Goal: Information Seeking & Learning: Understand process/instructions

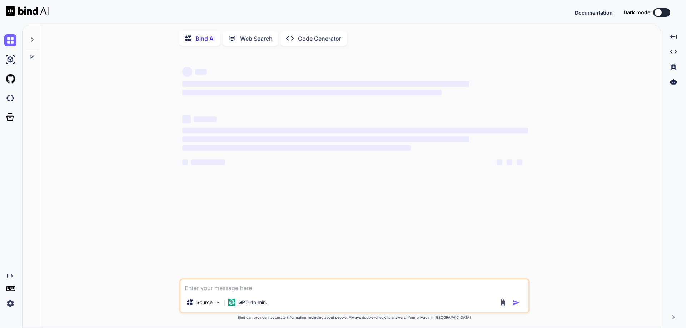
type textarea "x"
type textarea "C"
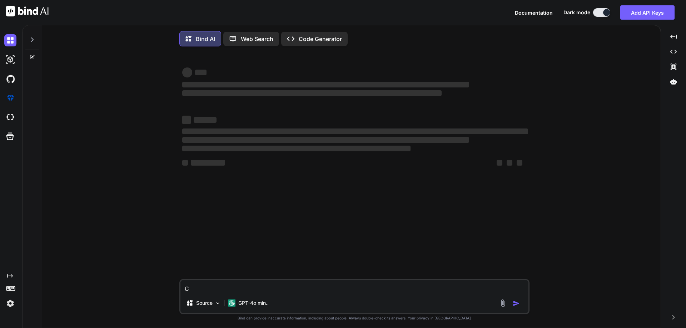
type textarea "x"
type textarea "Cr"
type textarea "x"
type textarea "Crea"
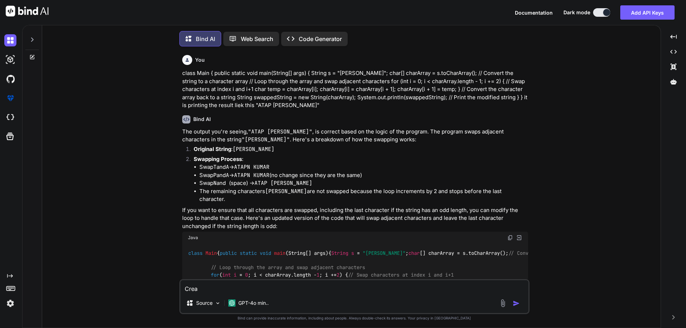
type textarea "x"
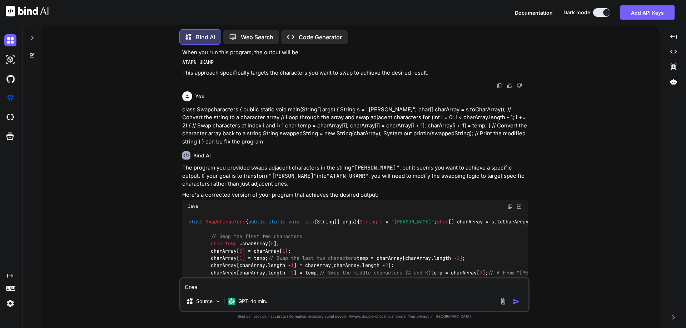
type textarea "Creat"
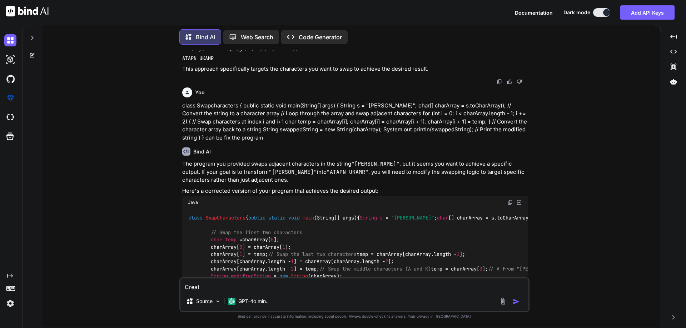
type textarea "x"
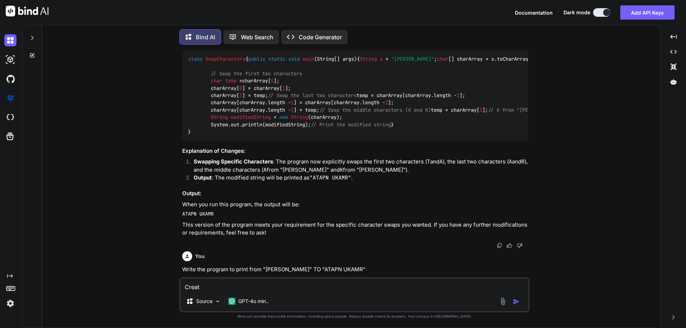
type textarea "Create"
type textarea "x"
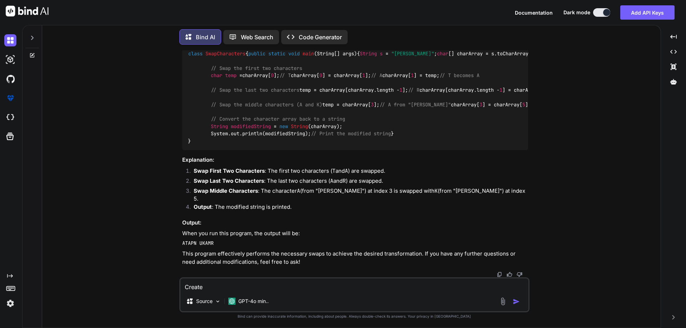
type textarea "Create"
type textarea "x"
type textarea "Create t"
type textarea "x"
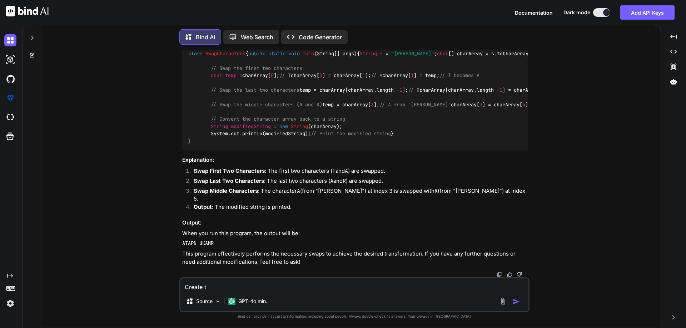
type textarea "Create te"
type textarea "x"
type textarea "Create tes"
type textarea "x"
type textarea "Create test"
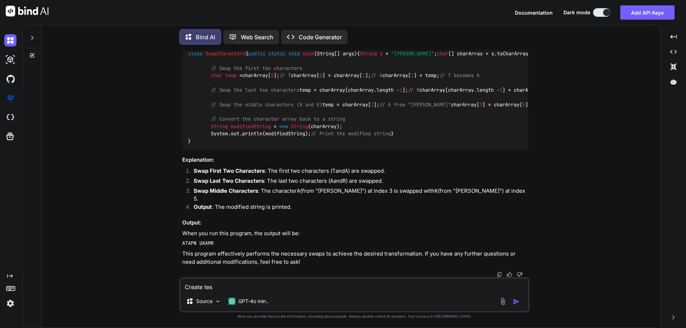
type textarea "x"
type textarea "Create test"
type textarea "x"
type textarea "Create test c"
type textarea "x"
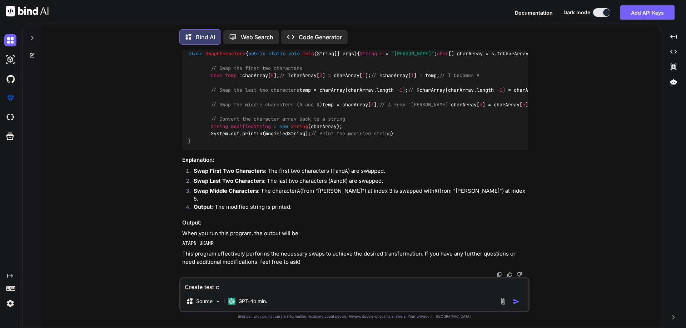
type textarea "Create test ca"
type textarea "x"
type textarea "Create test cas"
type textarea "x"
type textarea "Create test case"
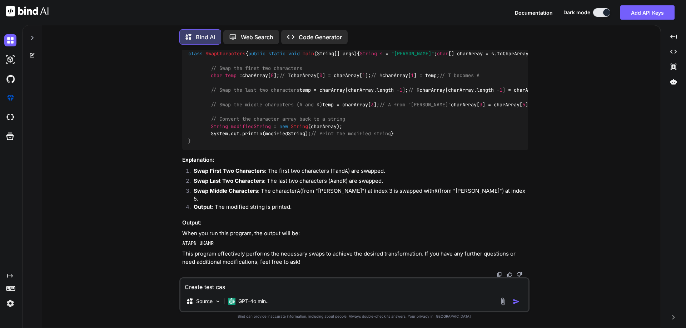
type textarea "x"
type textarea "Create test cases"
type textarea "x"
type textarea "Create test cases"
type textarea "x"
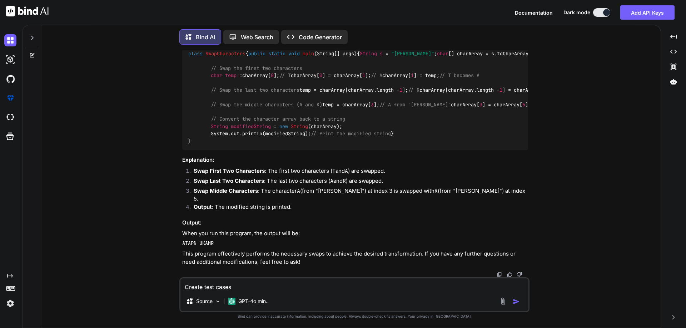
type textarea "Create test cases f"
type textarea "x"
type textarea "Create test cases fo"
type textarea "x"
type textarea "Create test cases for"
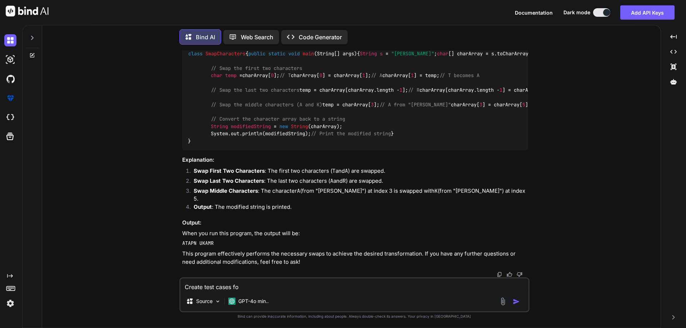
type textarea "x"
type textarea "Create test cases for"
type textarea "x"
type textarea "Create test cases for ""
type textarea "x"
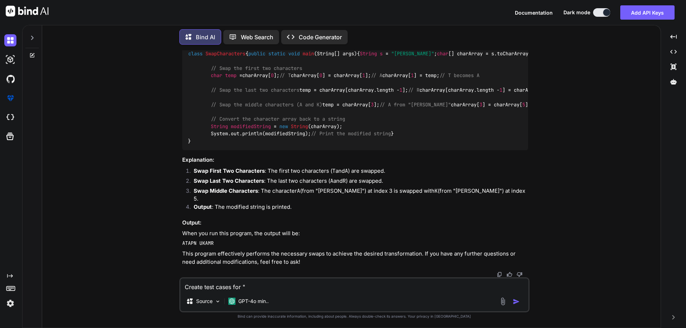
type textarea "Create test cases for """
type textarea "x"
type textarea "Create test cases for "We are seeing an issue when the TIPs app first connects …"
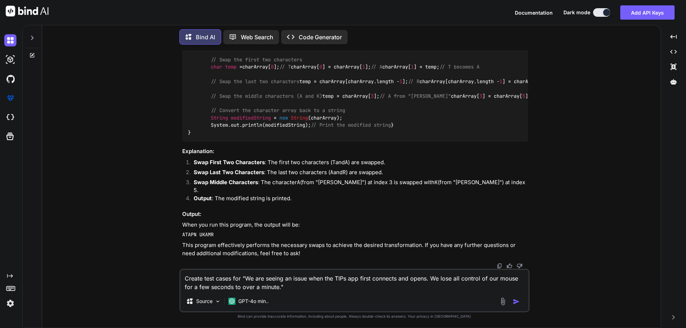
type textarea "x"
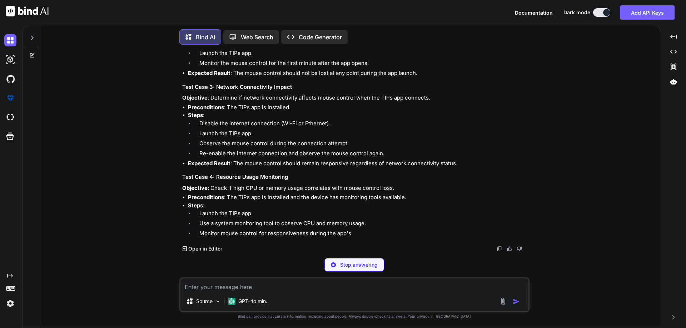
scroll to position [1891, 0]
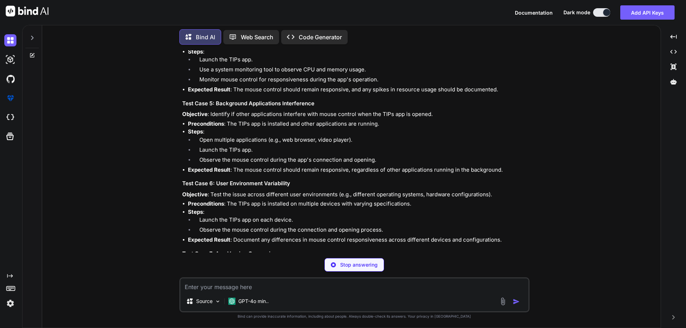
type textarea "x"
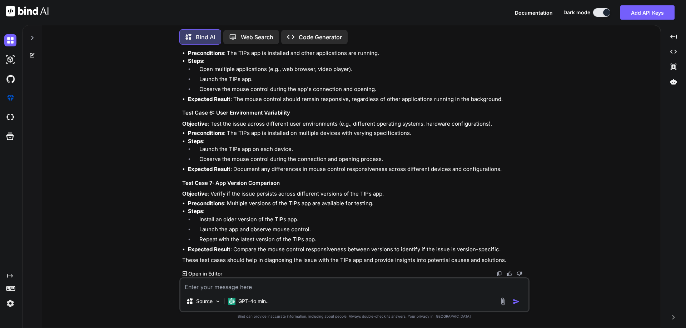
scroll to position [2349, 0]
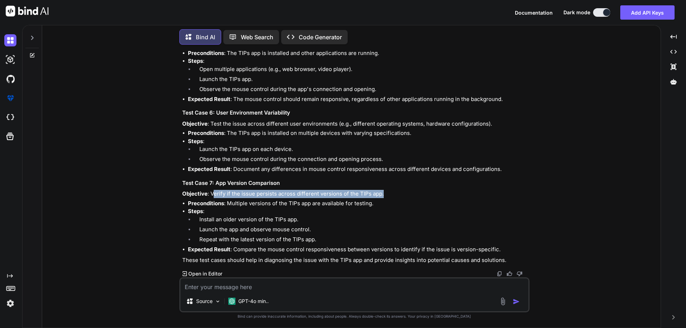
drag, startPoint x: 214, startPoint y: 192, endPoint x: 382, endPoint y: 192, distance: 168.2
click at [382, 192] on p "Objective : Verify if the issue persists across different versions of the TIPs …" at bounding box center [355, 194] width 346 height 8
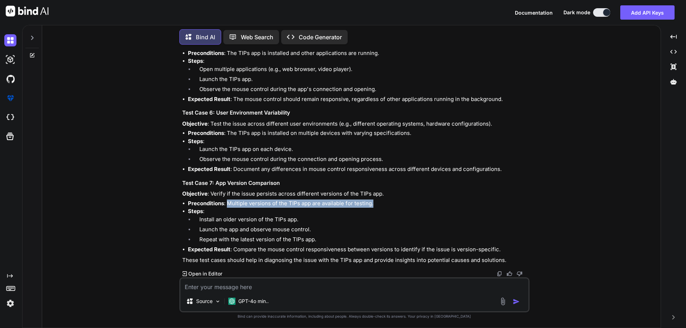
drag, startPoint x: 229, startPoint y: 204, endPoint x: 372, endPoint y: 204, distance: 143.5
click at [372, 204] on li "Preconditions : Multiple versions of the TIPs app are available for testing." at bounding box center [358, 204] width 340 height 8
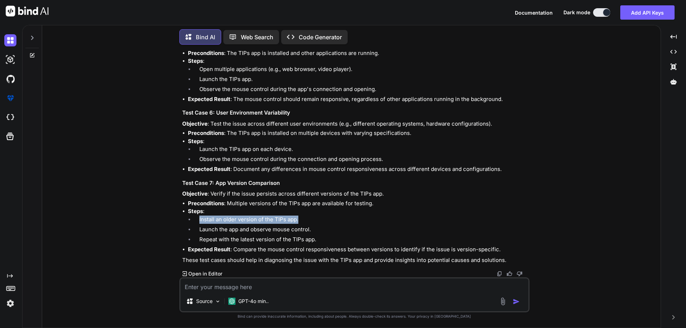
drag, startPoint x: 198, startPoint y: 221, endPoint x: 299, endPoint y: 219, distance: 101.1
click at [299, 219] on li "Install an older version of the TIPs app." at bounding box center [361, 221] width 334 height 10
drag, startPoint x: 324, startPoint y: 227, endPoint x: 191, endPoint y: 227, distance: 132.5
click at [194, 227] on li "Launch the app and observe mouse control." at bounding box center [361, 231] width 334 height 10
click at [203, 240] on li "Repeat with the latest version of the TIPs app." at bounding box center [361, 241] width 334 height 10
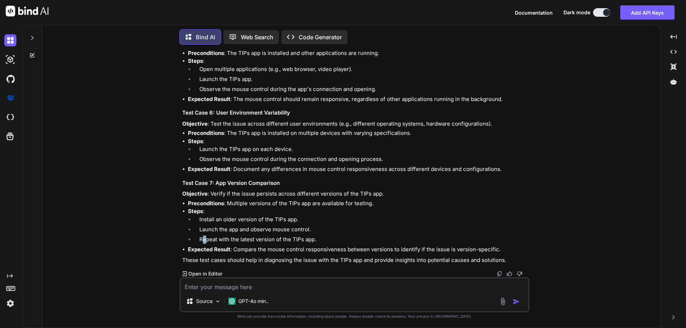
click at [201, 239] on li "Repeat with the latest version of the TIPs app." at bounding box center [361, 241] width 334 height 10
drag, startPoint x: 200, startPoint y: 239, endPoint x: 338, endPoint y: 243, distance: 138.6
click at [338, 243] on li "Repeat with the latest version of the TIPs app." at bounding box center [361, 241] width 334 height 10
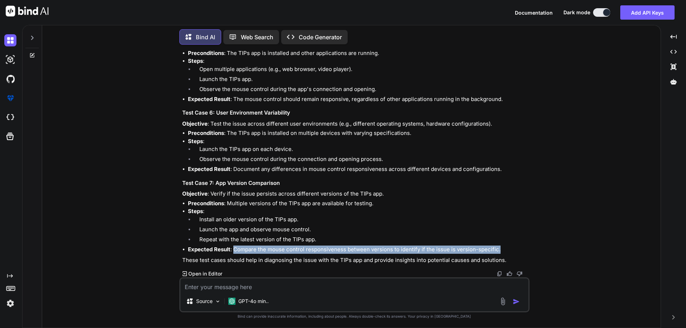
drag, startPoint x: 234, startPoint y: 248, endPoint x: 500, endPoint y: 247, distance: 266.0
click at [500, 247] on li "Expected Result : Compare the mouse control responsiveness between versions to …" at bounding box center [358, 250] width 340 height 8
click at [500, 246] on li "Expected Result : Compare the mouse control responsiveness between versions to …" at bounding box center [358, 250] width 340 height 8
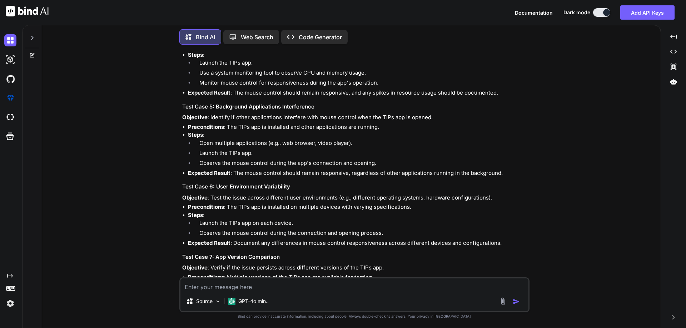
scroll to position [1921, 0]
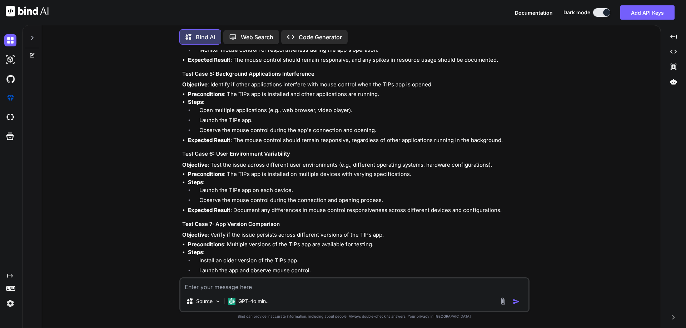
drag, startPoint x: 211, startPoint y: 150, endPoint x: 434, endPoint y: 149, distance: 222.8
copy p "Verify that the mouse control is not lost during the initial connection to the …"
drag, startPoint x: 188, startPoint y: 170, endPoint x: 461, endPoint y: 197, distance: 274.5
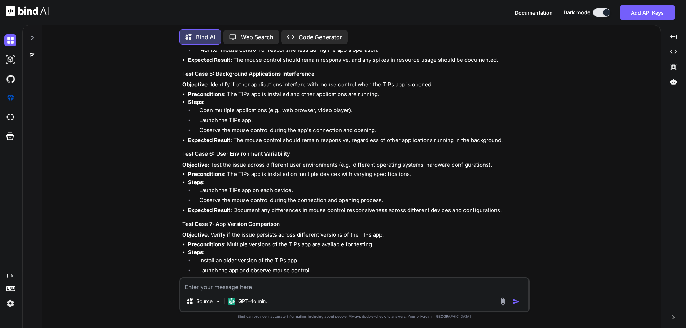
copy ul "Steps : Launch the TIPs app. Observe the mouse control during the connection pr…"
drag, startPoint x: 211, startPoint y: 221, endPoint x: 376, endPoint y: 220, distance: 165.0
copy p "Assess the responsiveness of the mouse during the app launch."
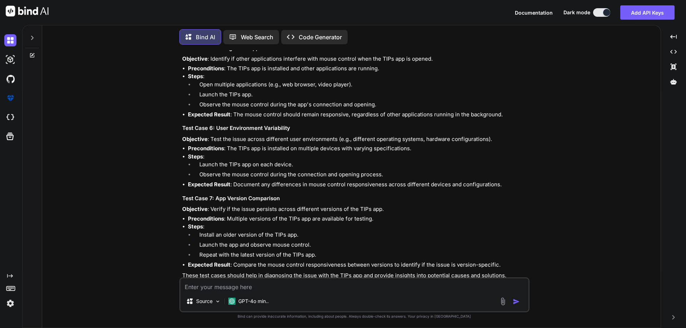
scroll to position [1957, 0]
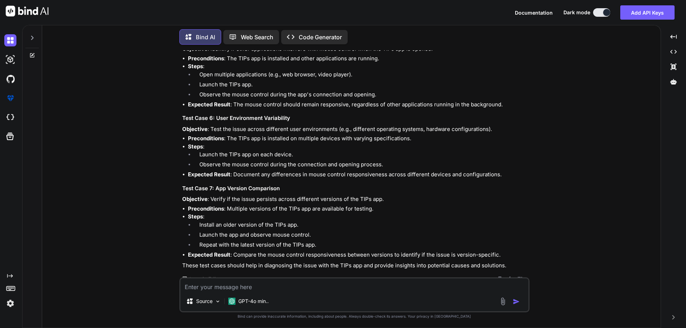
drag, startPoint x: 188, startPoint y: 204, endPoint x: 429, endPoint y: 240, distance: 243.2
copy ul "Steps : Close the TIPs app completely. Launch the TIPs app. Monitor the mouse c…"
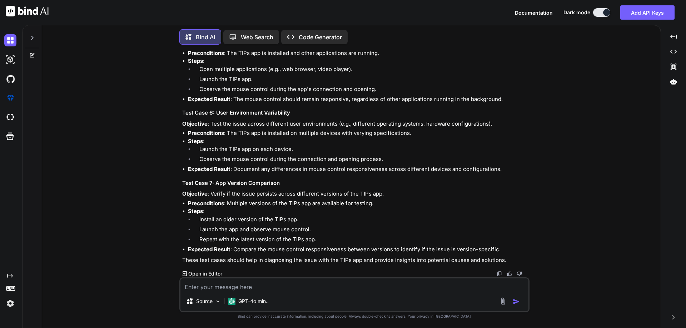
scroll to position [2064, 0]
drag, startPoint x: 210, startPoint y: 157, endPoint x: 350, endPoint y: 160, distance: 140.0
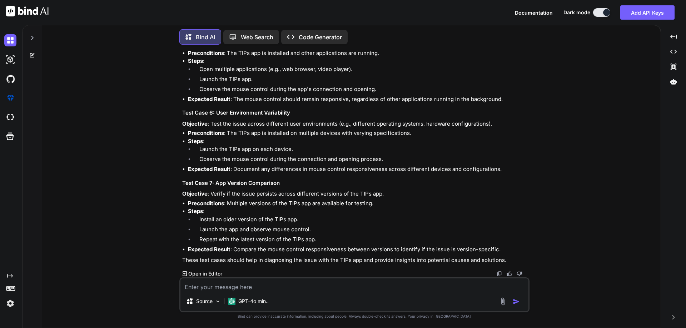
drag, startPoint x: 210, startPoint y: 159, endPoint x: 450, endPoint y: 161, distance: 239.2
copy p "Determine if network connectivity affects mouse control when the TIPs app conne…"
drag, startPoint x: 187, startPoint y: 176, endPoint x: 473, endPoint y: 225, distance: 290.5
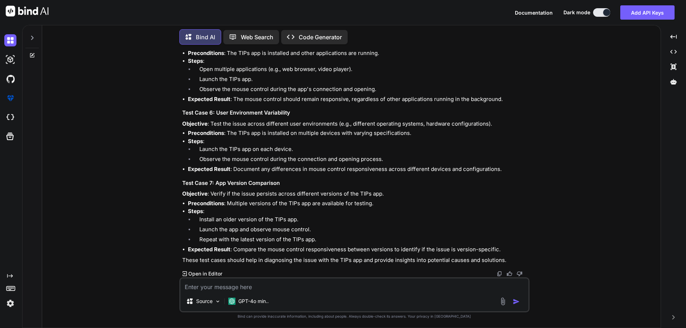
copy ul "Steps : Disable the internet connection (Wi-Fi or Ethernet). Launch the TIPs ap…"
drag, startPoint x: 212, startPoint y: 177, endPoint x: 396, endPoint y: 177, distance: 184.2
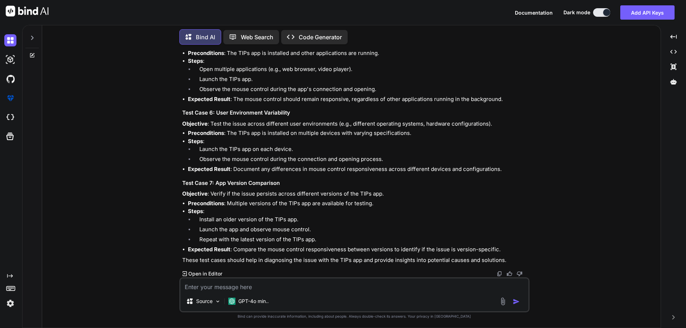
copy p "Check if high CPU or memory usage correlates with mouse control loss."
drag, startPoint x: 196, startPoint y: 212, endPoint x: 512, endPoint y: 234, distance: 316.7
copy ul "Steps : Launch the TIPs app. Use a system monitoring tool to observe CPU and me…"
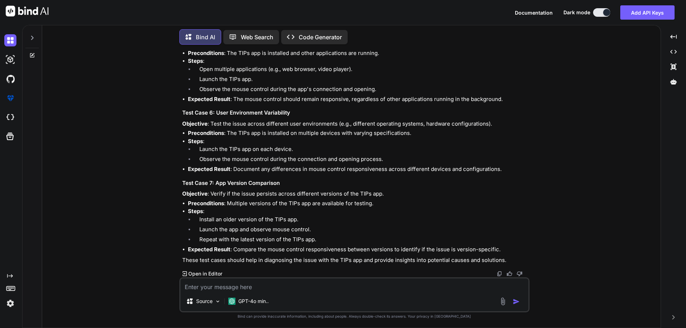
scroll to position [2207, 0]
drag, startPoint x: 430, startPoint y: 187, endPoint x: 209, endPoint y: 186, distance: 221.0
click at [209, 48] on p "Objective : Identify if other applications interfere with mouse control when th…" at bounding box center [355, 44] width 346 height 8
copy p "Identify if other applications interfere with mouse control when the TIPs app i…"
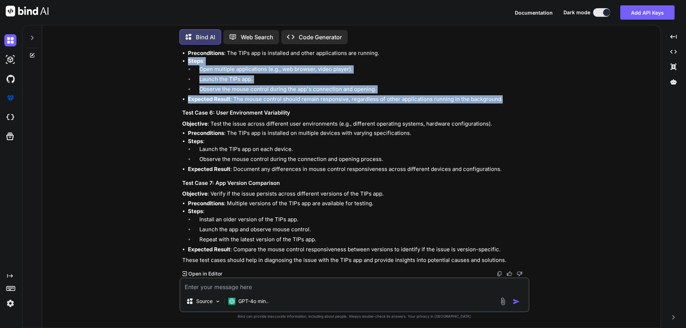
drag, startPoint x: 188, startPoint y: 204, endPoint x: 536, endPoint y: 241, distance: 350.4
click at [536, 241] on div "You class Main { public static void main(String[] args) { String s = "[PERSON_N…" at bounding box center [354, 188] width 612 height 277
copy ul "Steps : Open multiple applications (e.g., web browser, video player). Launch th…"
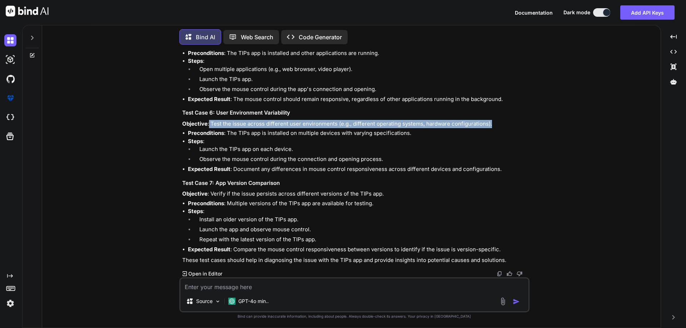
drag, startPoint x: 209, startPoint y: 158, endPoint x: 492, endPoint y: 162, distance: 282.8
click at [492, 128] on p "Objective : Test the issue across different user environments (e.g., different …" at bounding box center [355, 124] width 346 height 8
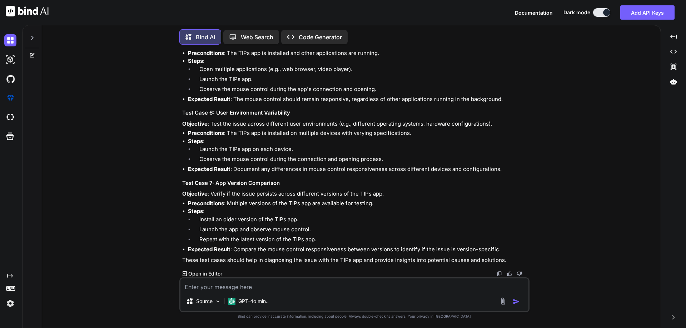
drag, startPoint x: 197, startPoint y: 180, endPoint x: 192, endPoint y: 180, distance: 5.4
click at [197, 145] on strong "Steps" at bounding box center [195, 141] width 15 height 7
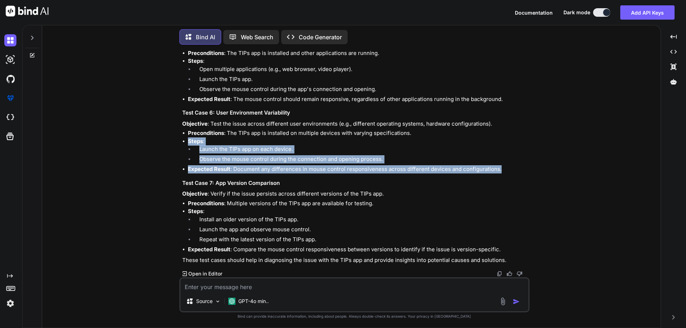
drag, startPoint x: 187, startPoint y: 177, endPoint x: 499, endPoint y: 204, distance: 312.5
click at [499, 174] on ul "Preconditions : The TIPs app is installed on multiple devices with varying spec…" at bounding box center [355, 151] width 346 height 44
